Goal: Transaction & Acquisition: Purchase product/service

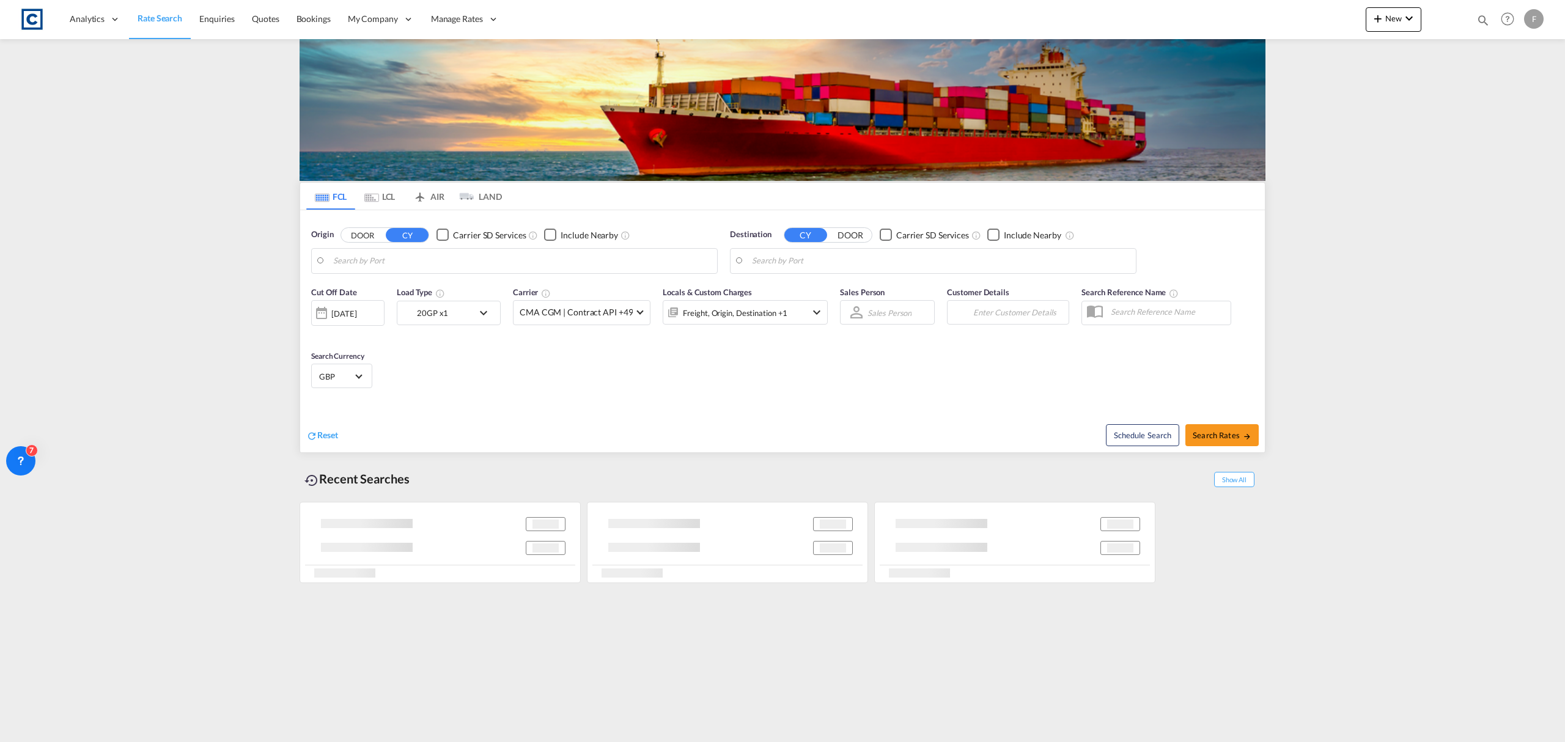
type input "GB-WN8, [GEOGRAPHIC_DATA]"
type input "[GEOGRAPHIC_DATA], [GEOGRAPHIC_DATA]"
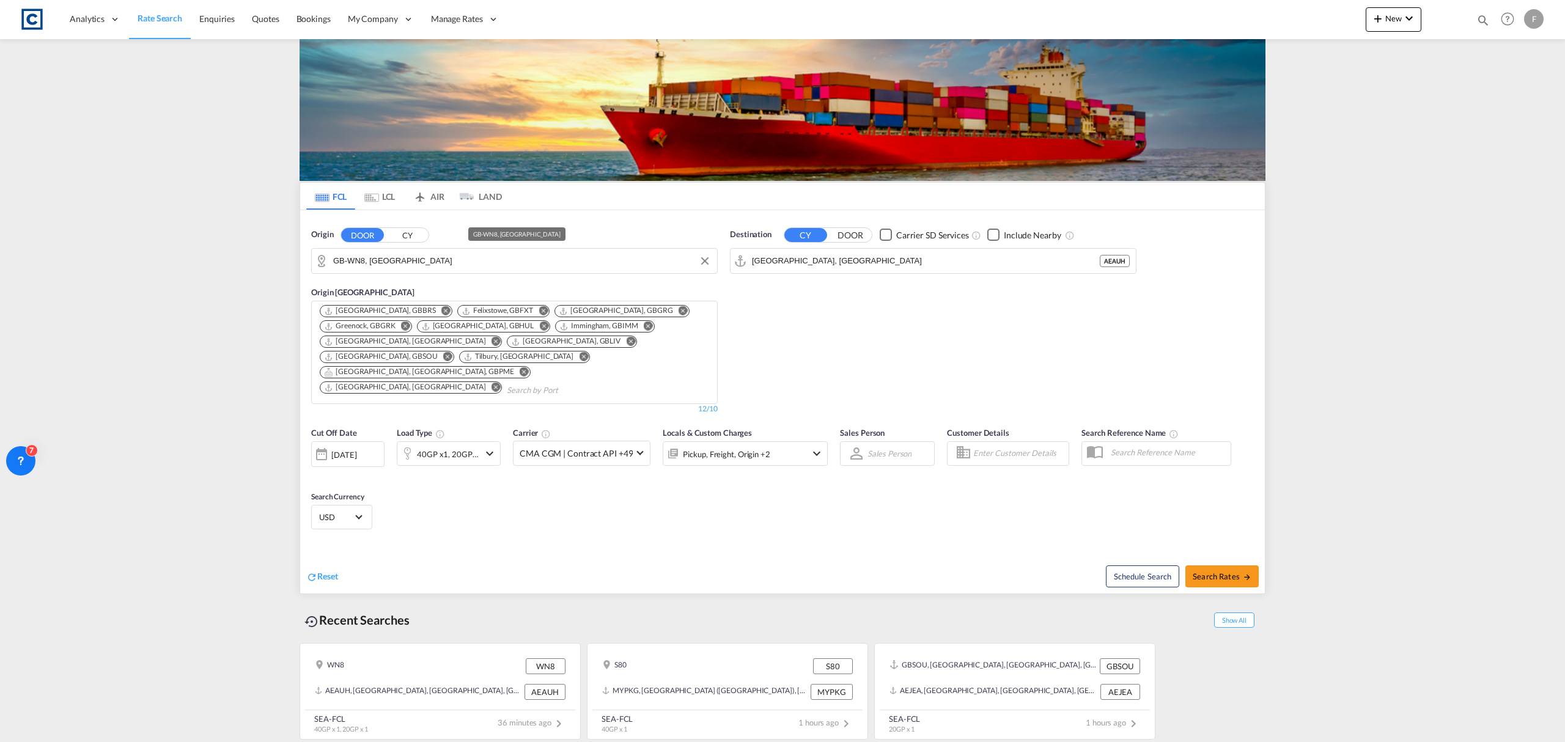
click at [372, 260] on input "GB-WN8, [GEOGRAPHIC_DATA]" at bounding box center [522, 261] width 378 height 18
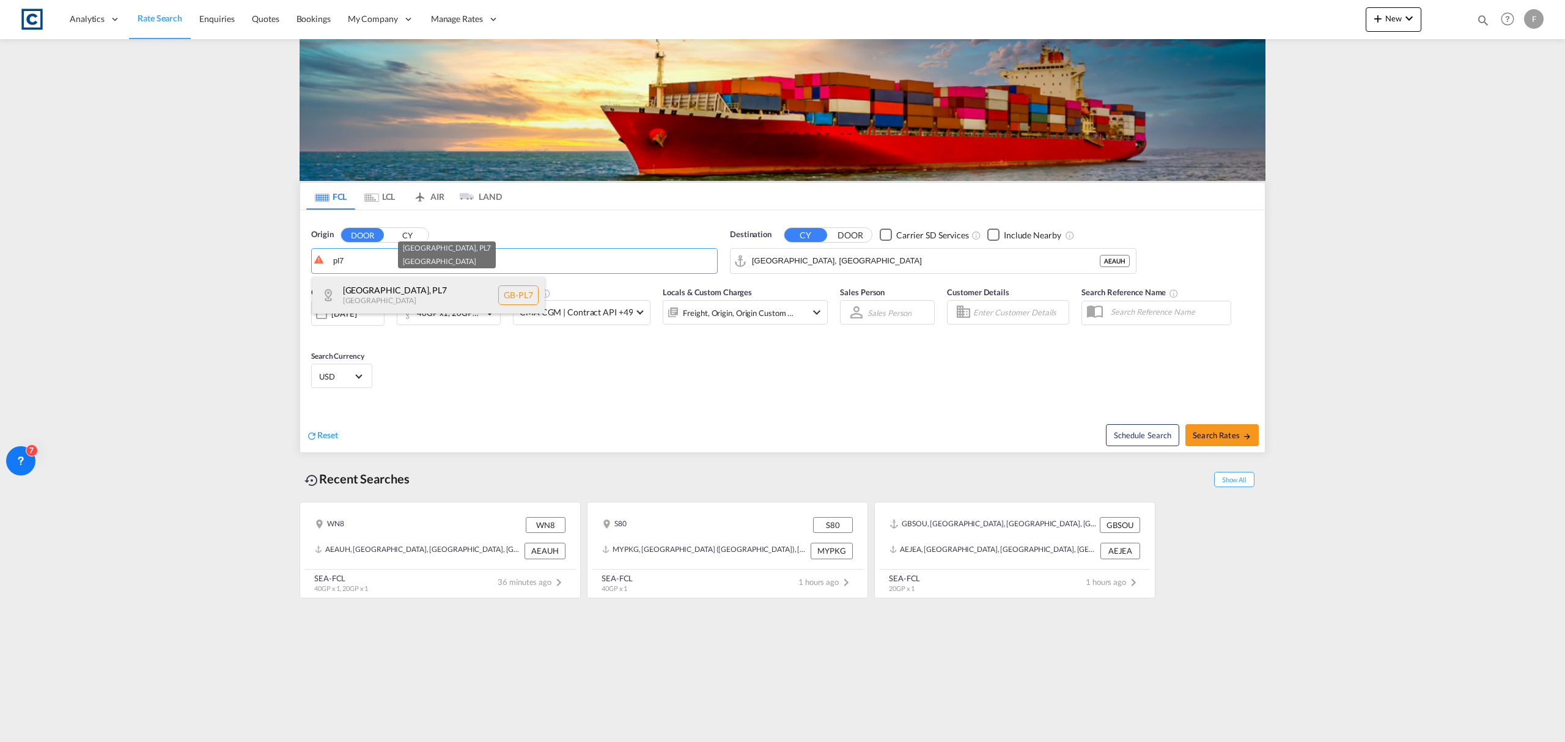
click at [394, 287] on div "[GEOGRAPHIC_DATA] , PL7 [GEOGRAPHIC_DATA] [GEOGRAPHIC_DATA]-PL7" at bounding box center [428, 295] width 232 height 37
type input "GB-PL7, [GEOGRAPHIC_DATA]"
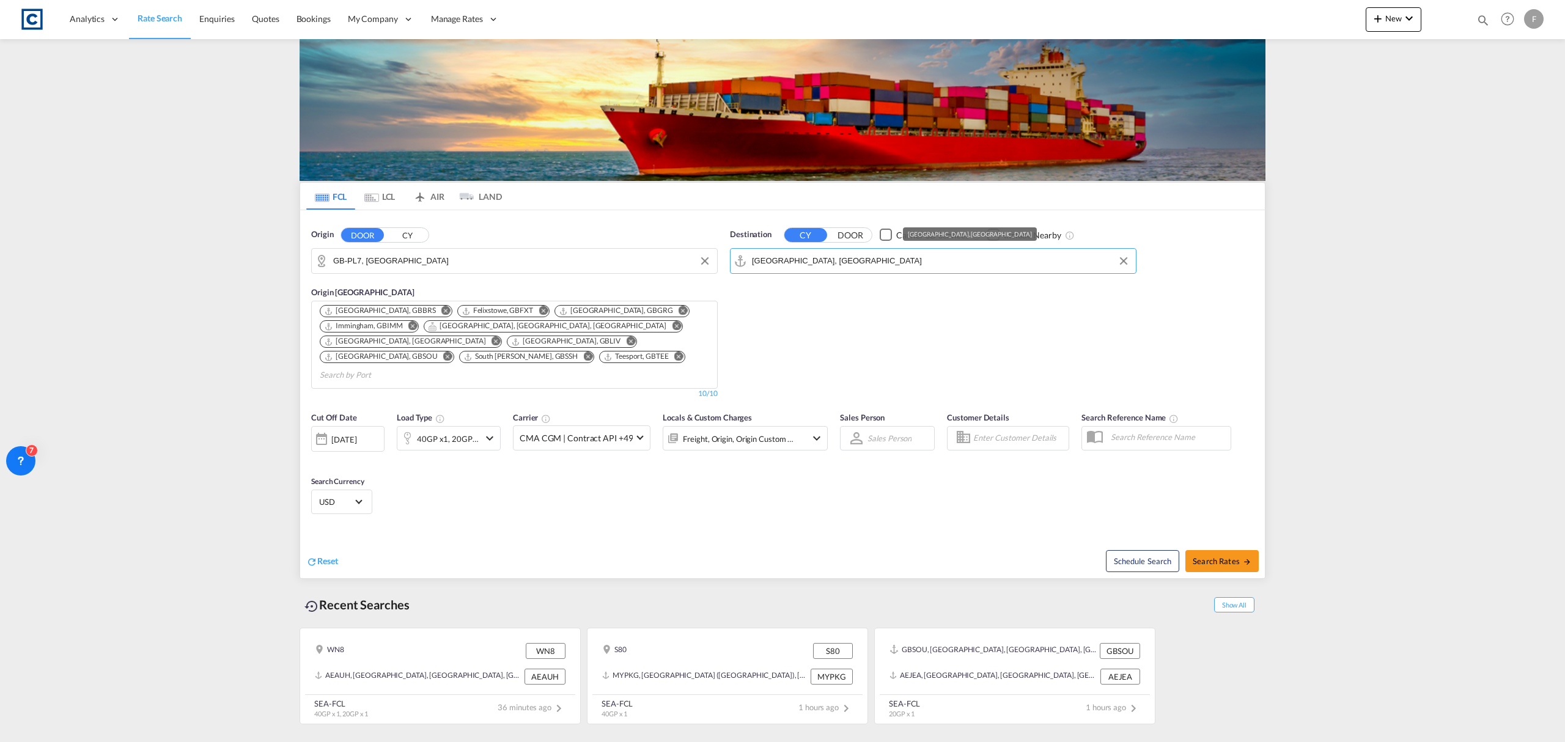
click at [800, 260] on input "[GEOGRAPHIC_DATA], [GEOGRAPHIC_DATA]" at bounding box center [941, 261] width 378 height 18
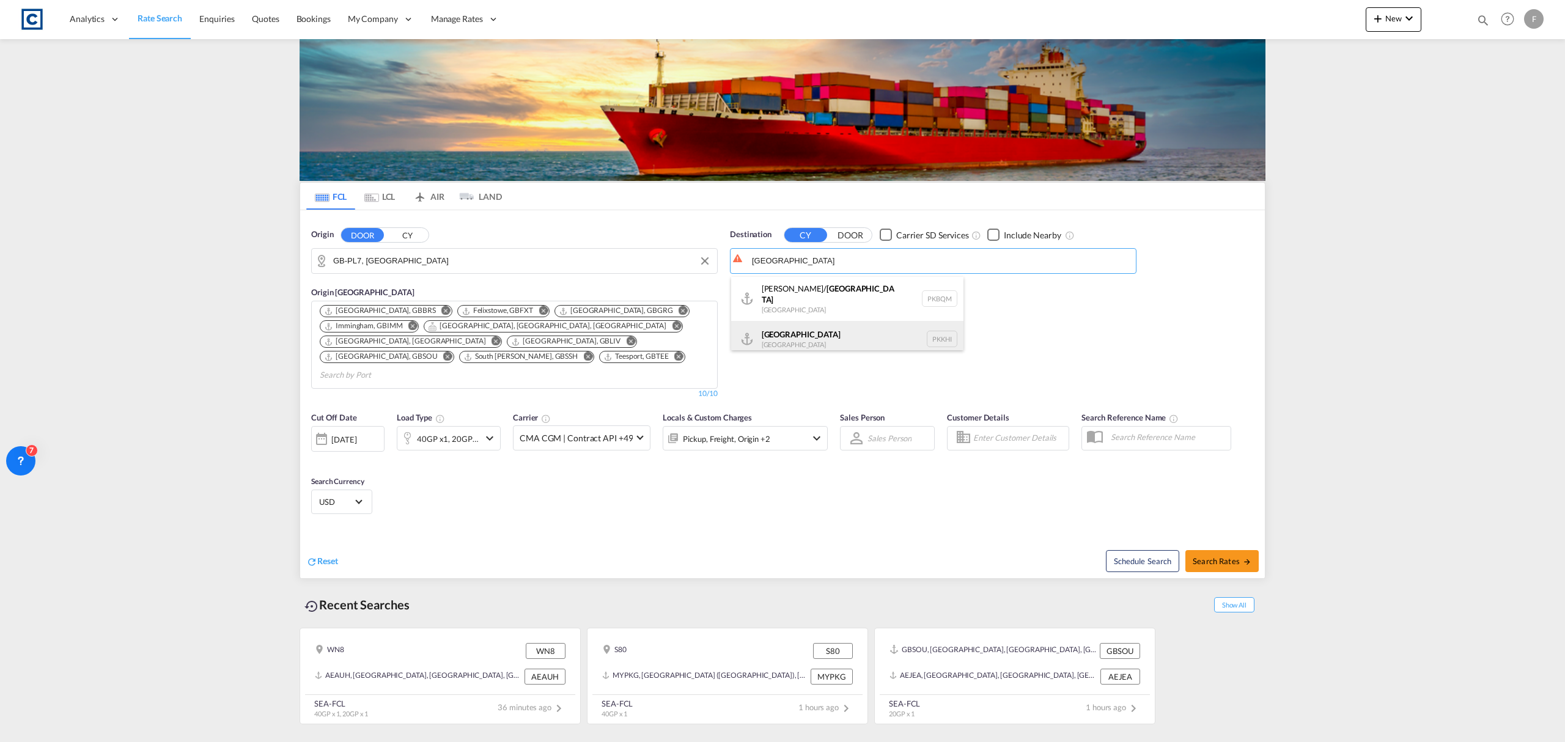
click at [817, 328] on div "Karachi [GEOGRAPHIC_DATA] PKKHI" at bounding box center [847, 339] width 232 height 37
type input "[GEOGRAPHIC_DATA], PKKHI"
click at [478, 430] on div "40GP x1, 20GP x1" at bounding box center [448, 438] width 62 height 17
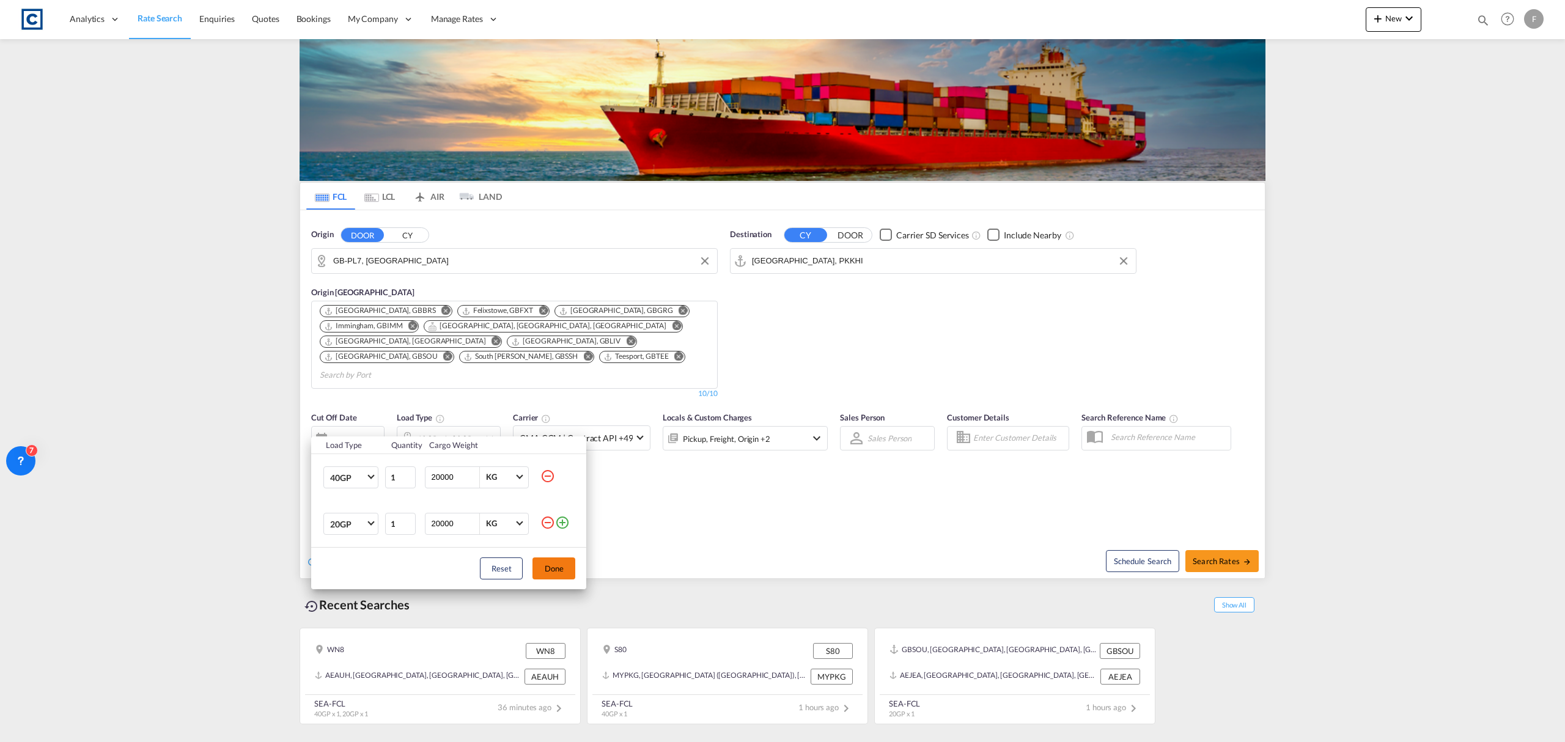
click at [543, 519] on md-icon "icon-minus-circle-outline" at bounding box center [548, 522] width 15 height 15
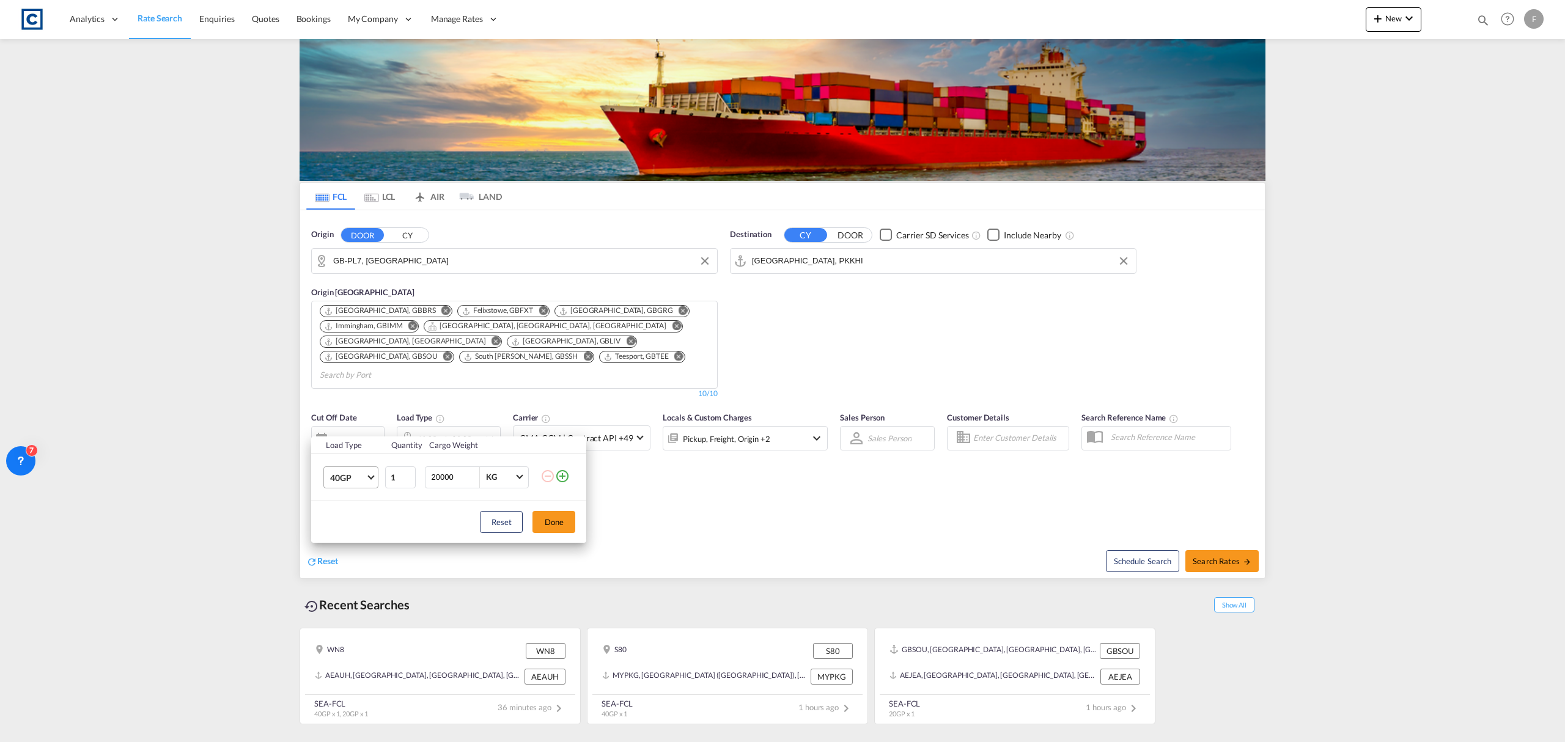
click at [358, 473] on span "40GP" at bounding box center [347, 478] width 35 height 12
click at [358, 509] on md-option "40HC" at bounding box center [361, 507] width 83 height 29
click at [563, 524] on button "Done" at bounding box center [554, 522] width 43 height 22
click at [778, 426] on div "Pickup, Freight, Origin +2" at bounding box center [728, 438] width 131 height 24
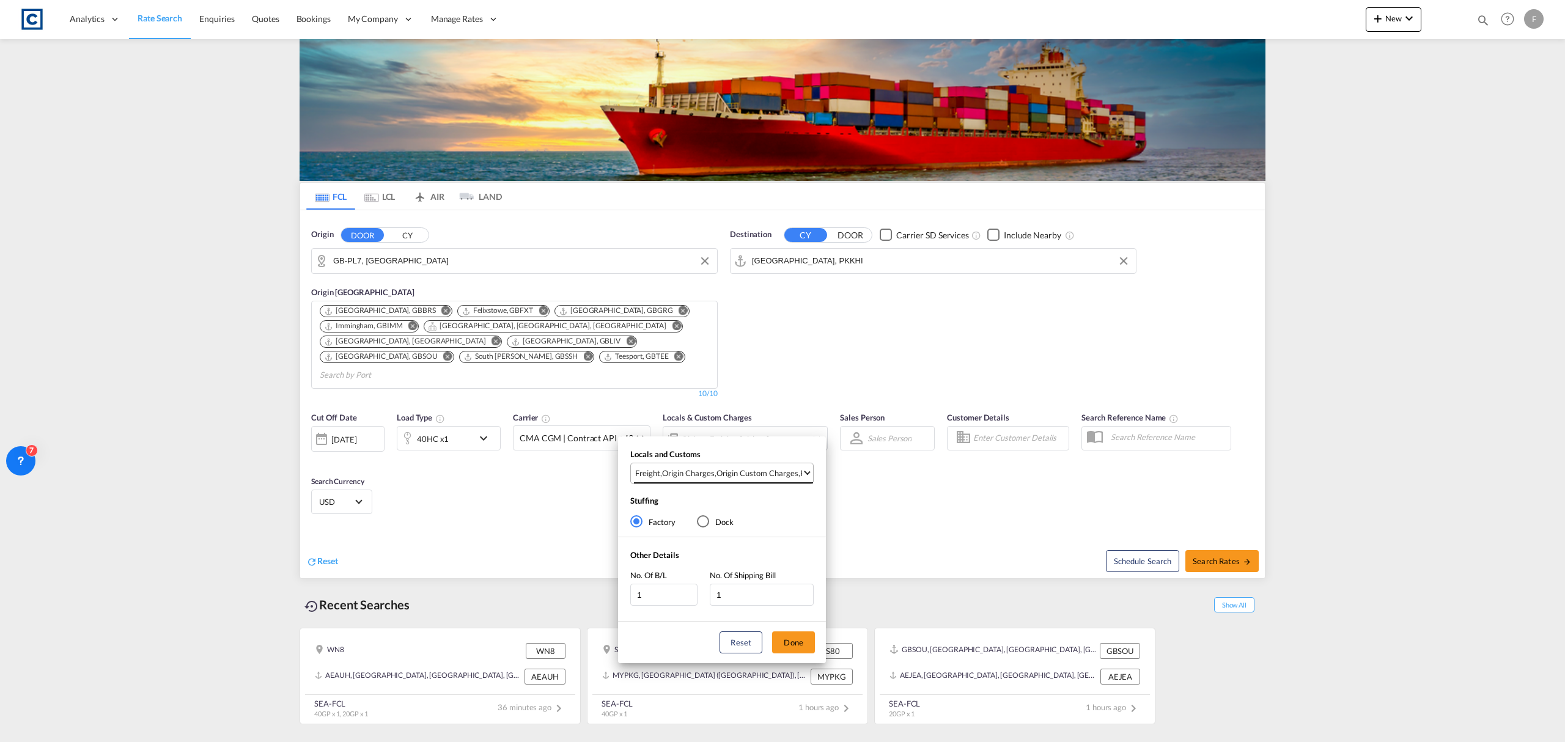
click at [768, 479] on md-select-value "Freight , Origin Charges , Origin Custom Charges , Pickup Charges" at bounding box center [723, 473] width 179 height 20
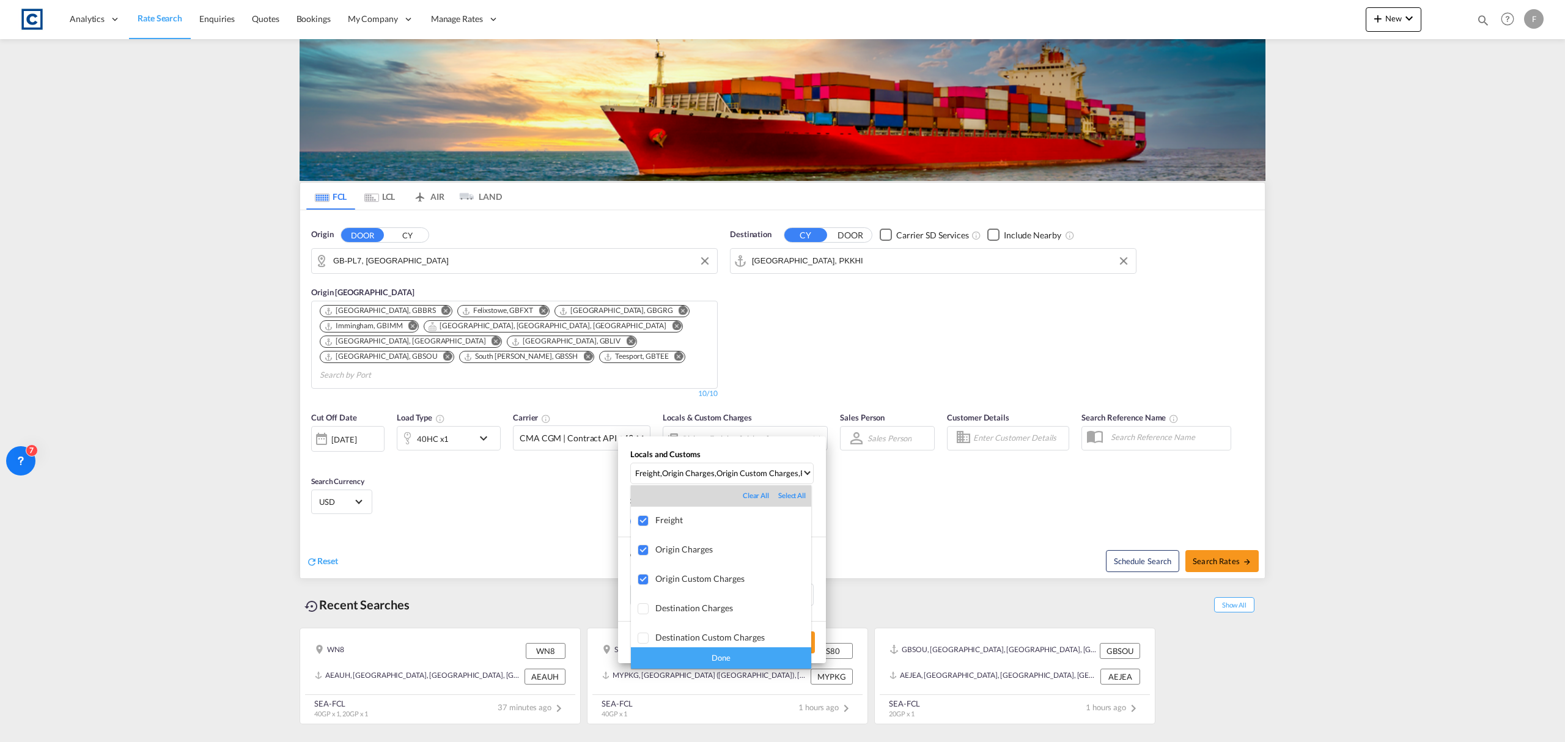
click at [690, 654] on div "Done" at bounding box center [721, 658] width 180 height 21
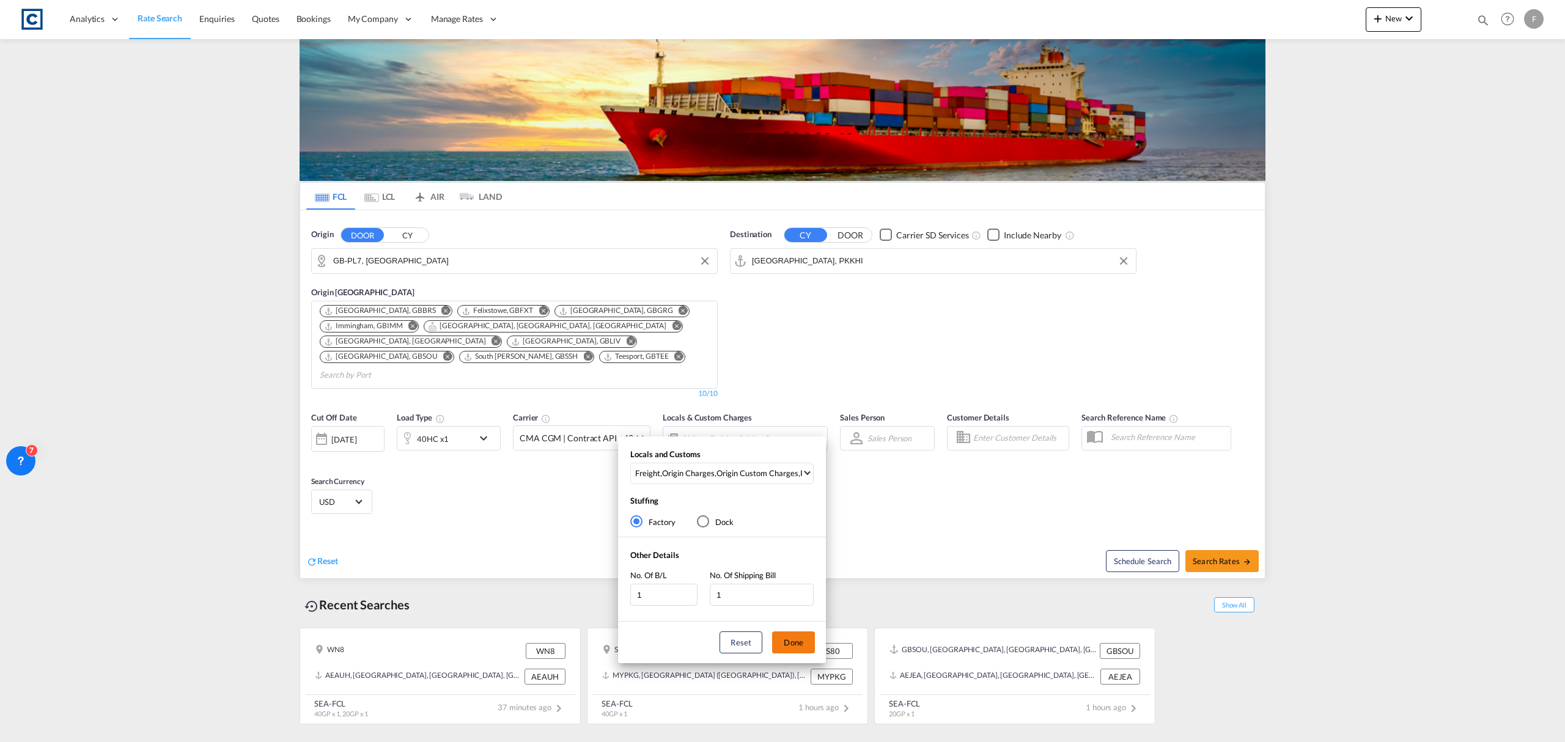
click at [803, 646] on button "Done" at bounding box center [793, 643] width 43 height 22
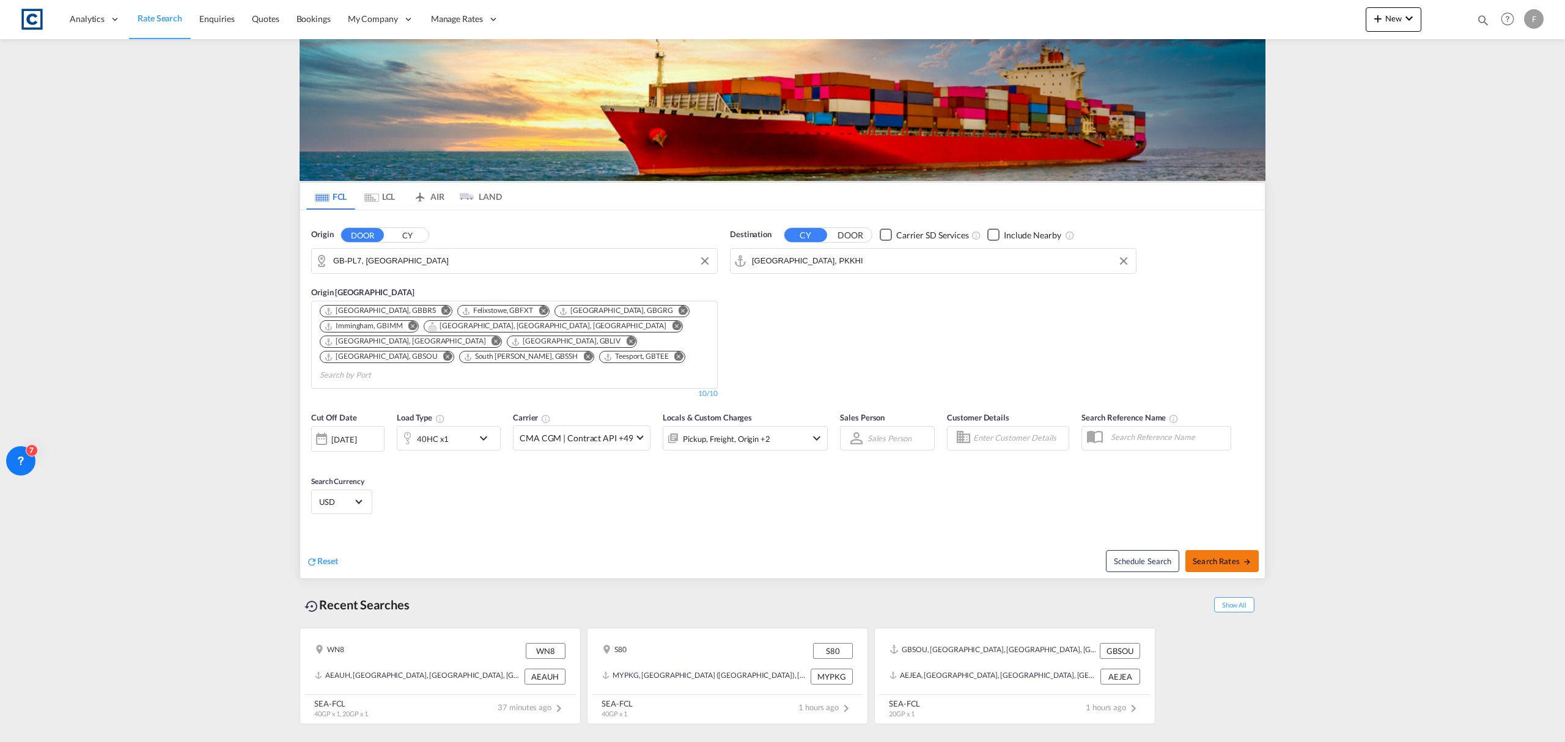
click at [1244, 558] on md-icon "icon-arrow-right" at bounding box center [1247, 562] width 9 height 9
type input "PL7 to PKKHI / [DATE]"
